Goal: Task Accomplishment & Management: Manage account settings

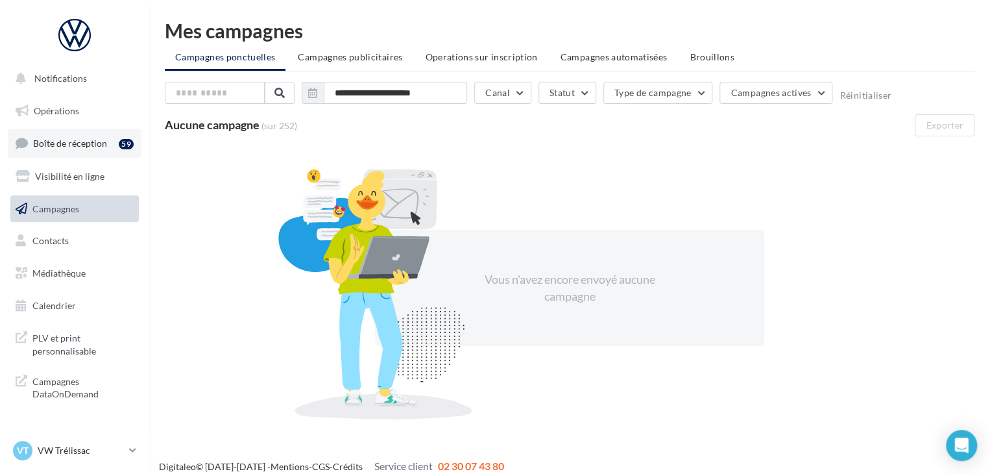
click at [94, 151] on link "Boîte de réception 59" at bounding box center [75, 143] width 134 height 28
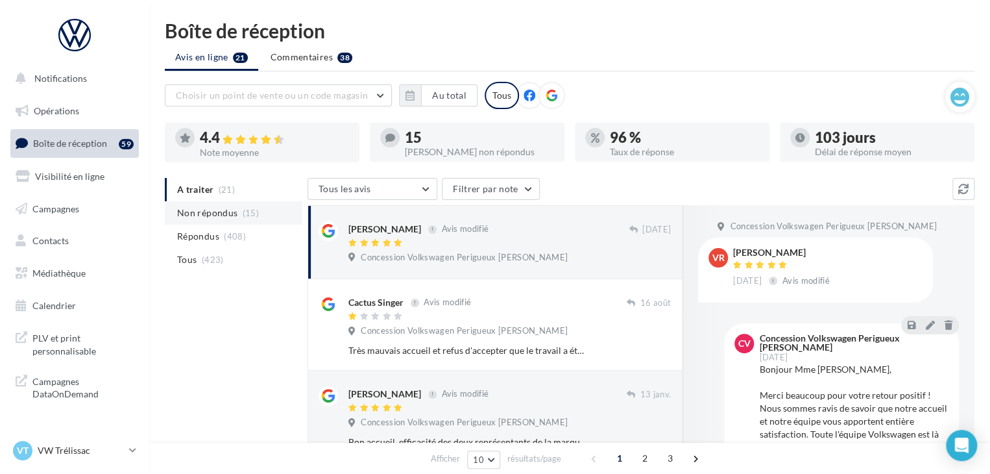
click at [243, 210] on span "(15)" at bounding box center [251, 213] width 16 height 10
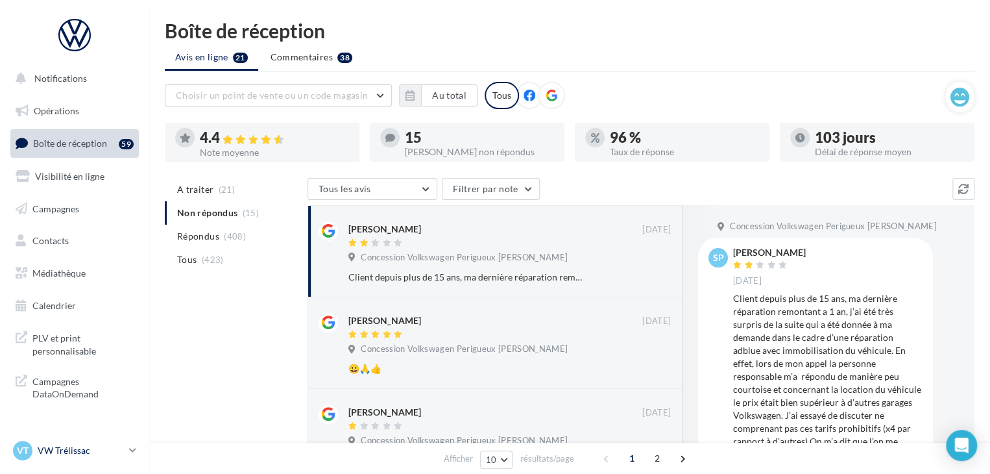
click at [120, 448] on p "VW Trélissac" at bounding box center [81, 450] width 86 height 13
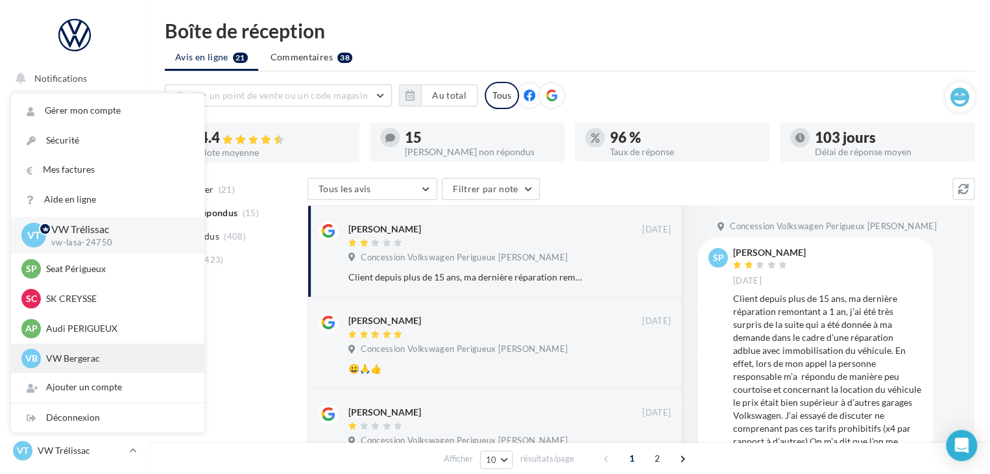
click at [104, 358] on p "VW Bergerac" at bounding box center [117, 358] width 143 height 13
